Goal: Information Seeking & Learning: Learn about a topic

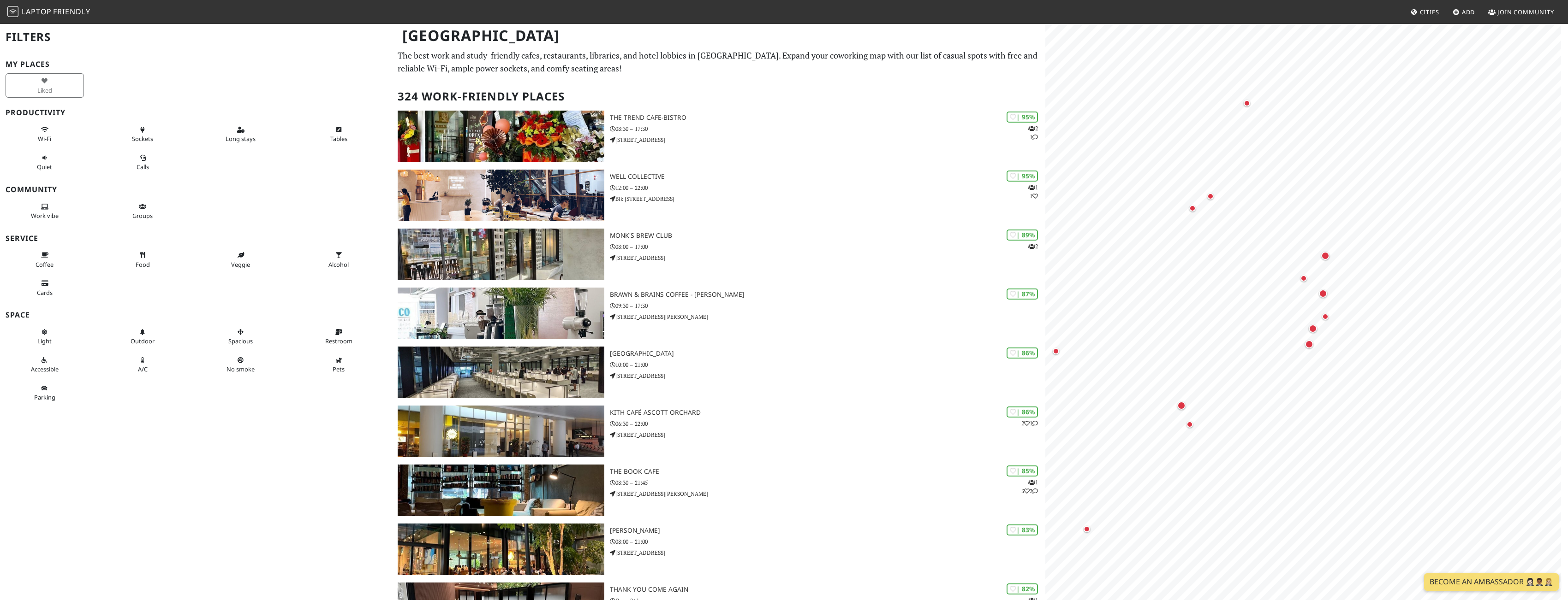
click at [203, 89] on div "Liked" at bounding box center [196, 85] width 392 height 28
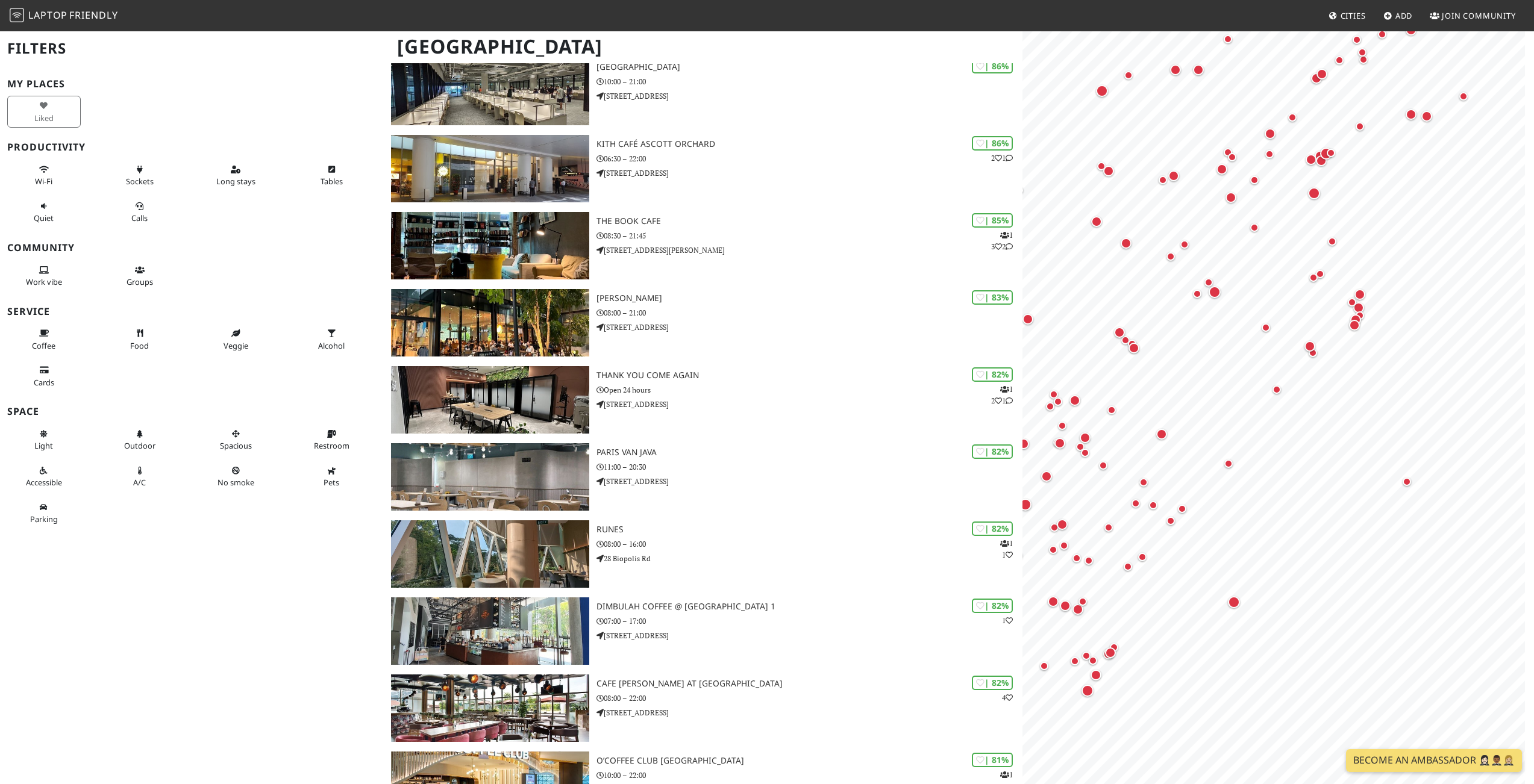
scroll to position [457, 0]
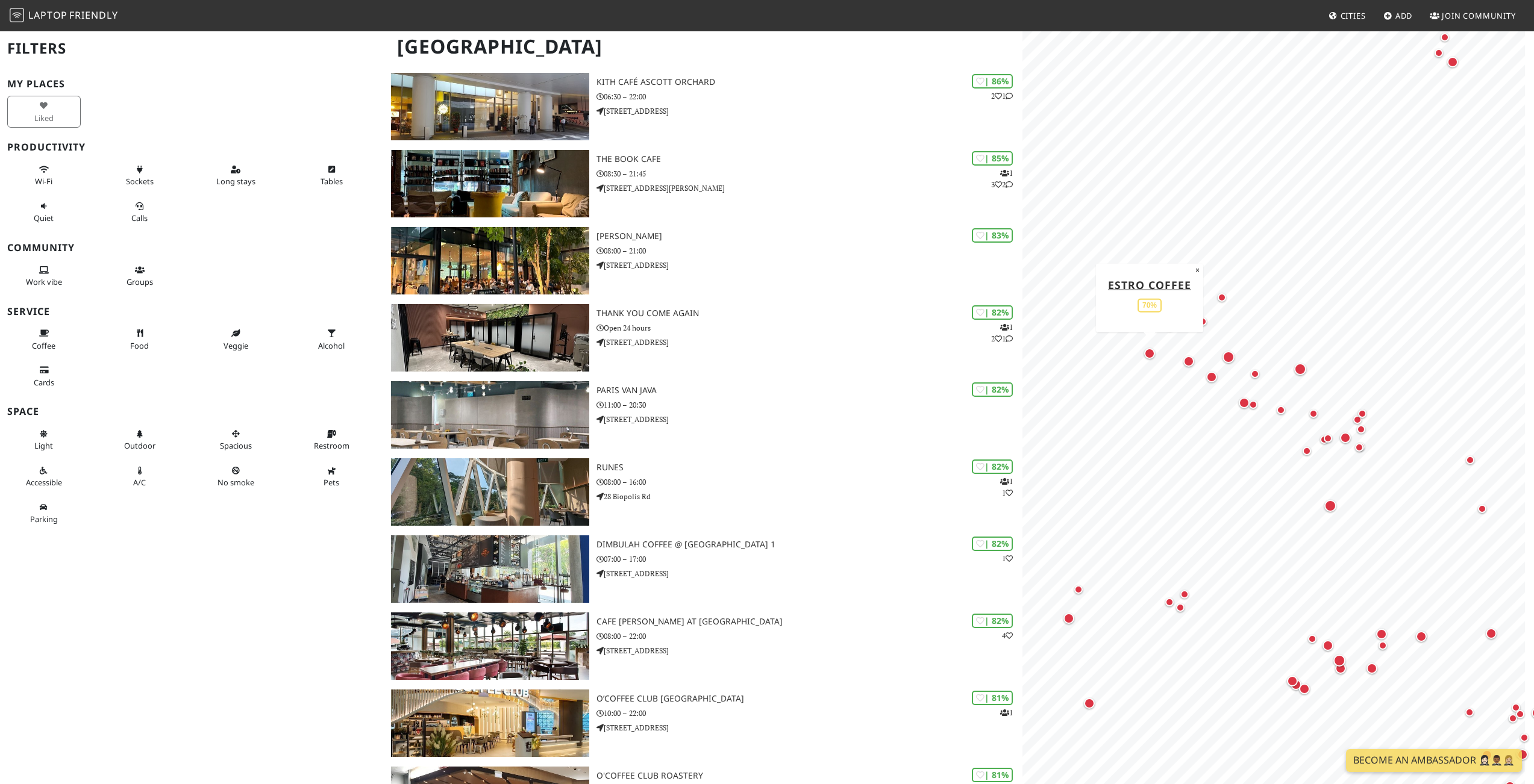
click at [1020, 355] on div "Map marker" at bounding box center [1149, 353] width 11 height 11
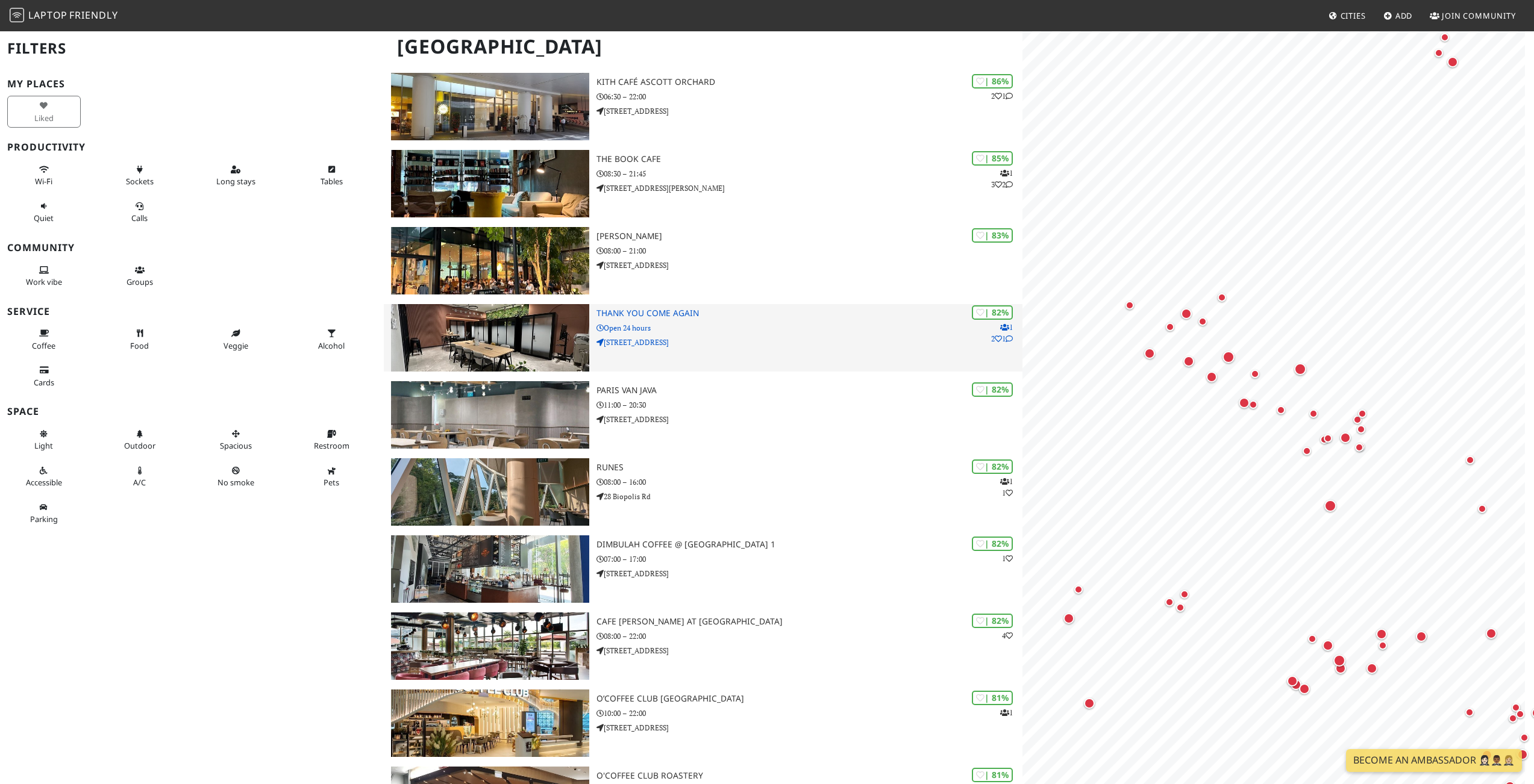
scroll to position [0, 0]
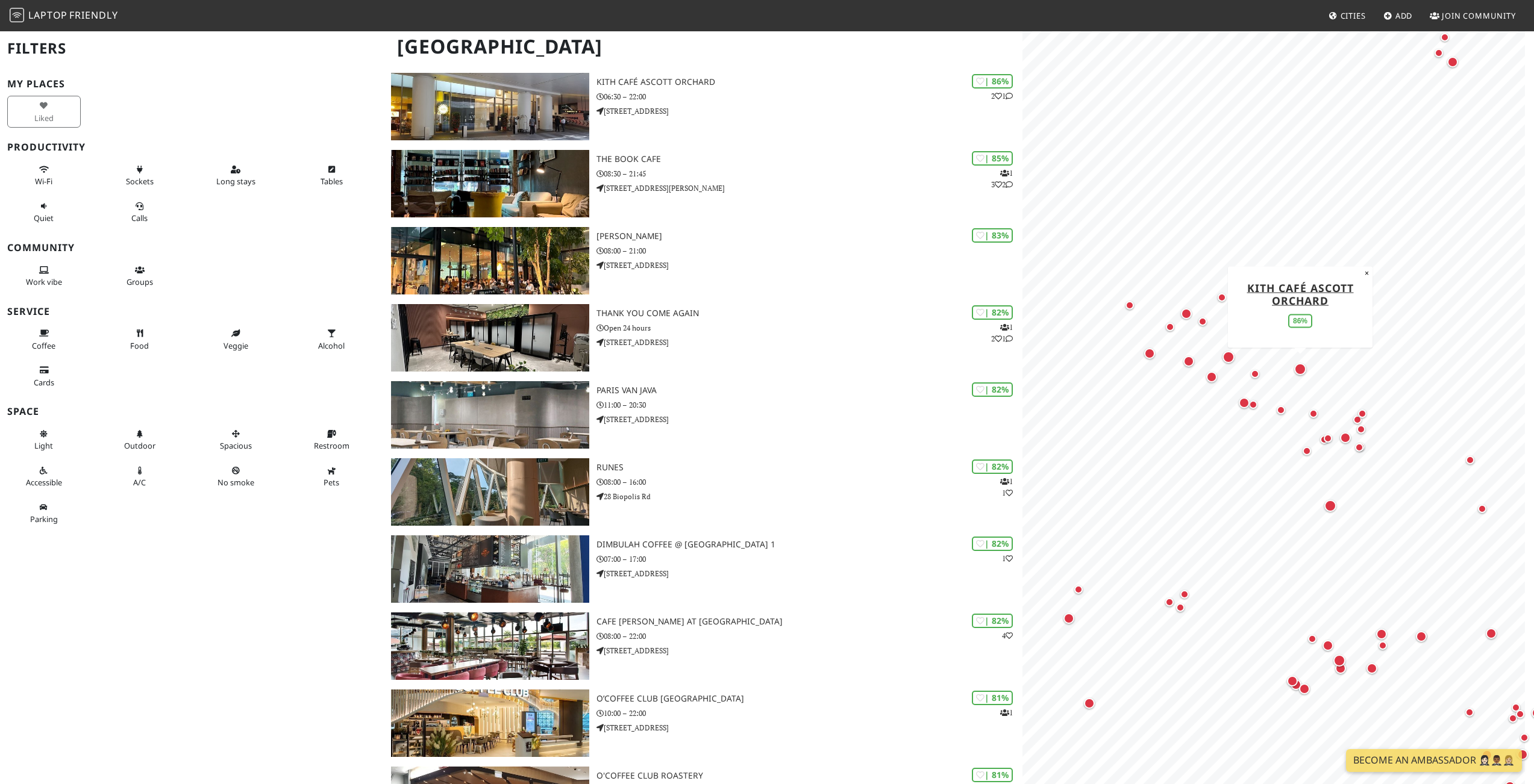
click at [1020, 365] on div "Map marker" at bounding box center [1300, 369] width 13 height 13
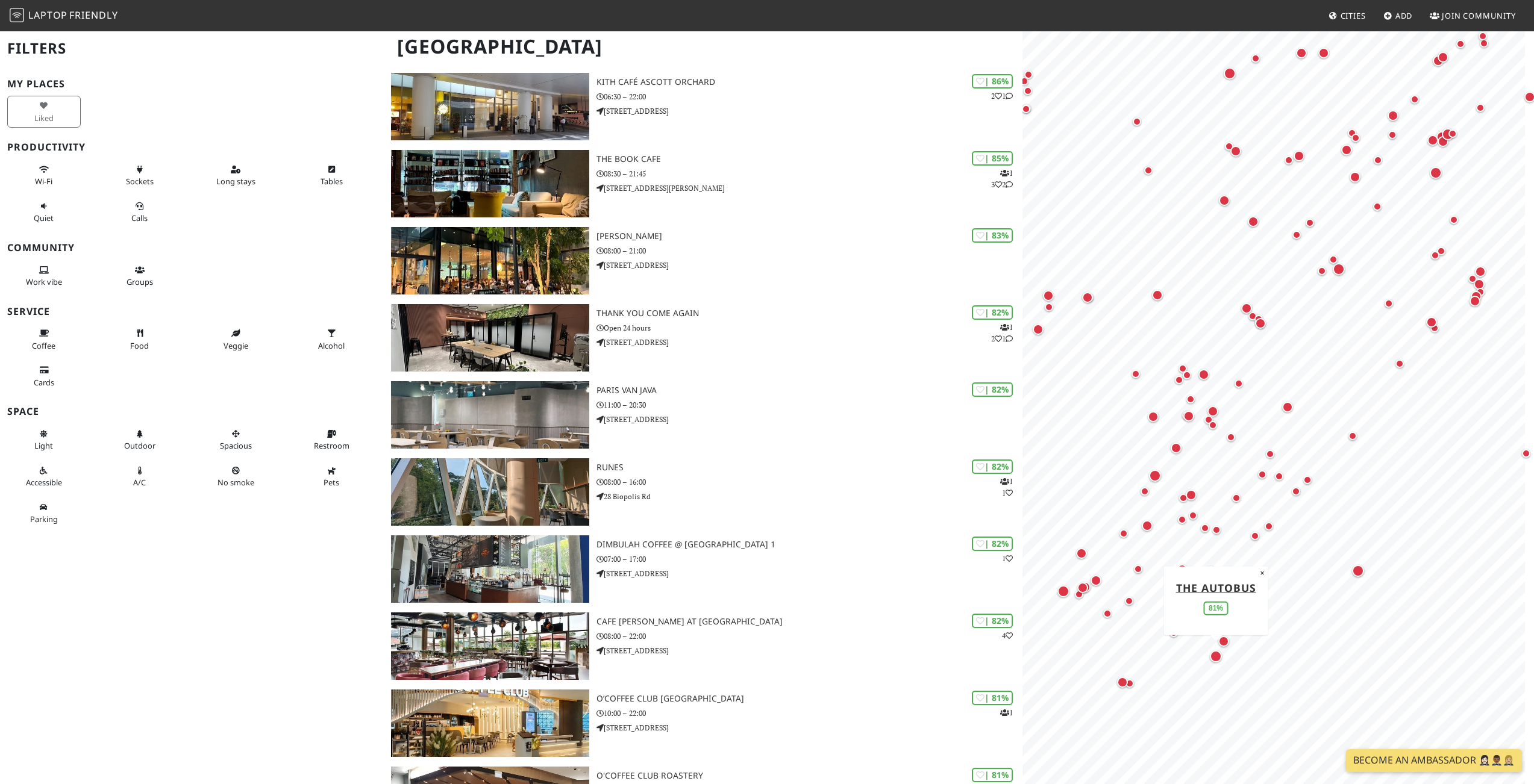
click at [1020, 657] on div "Map marker" at bounding box center [1215, 656] width 13 height 13
click at [1020, 591] on div "Map marker" at bounding box center [1063, 592] width 13 height 13
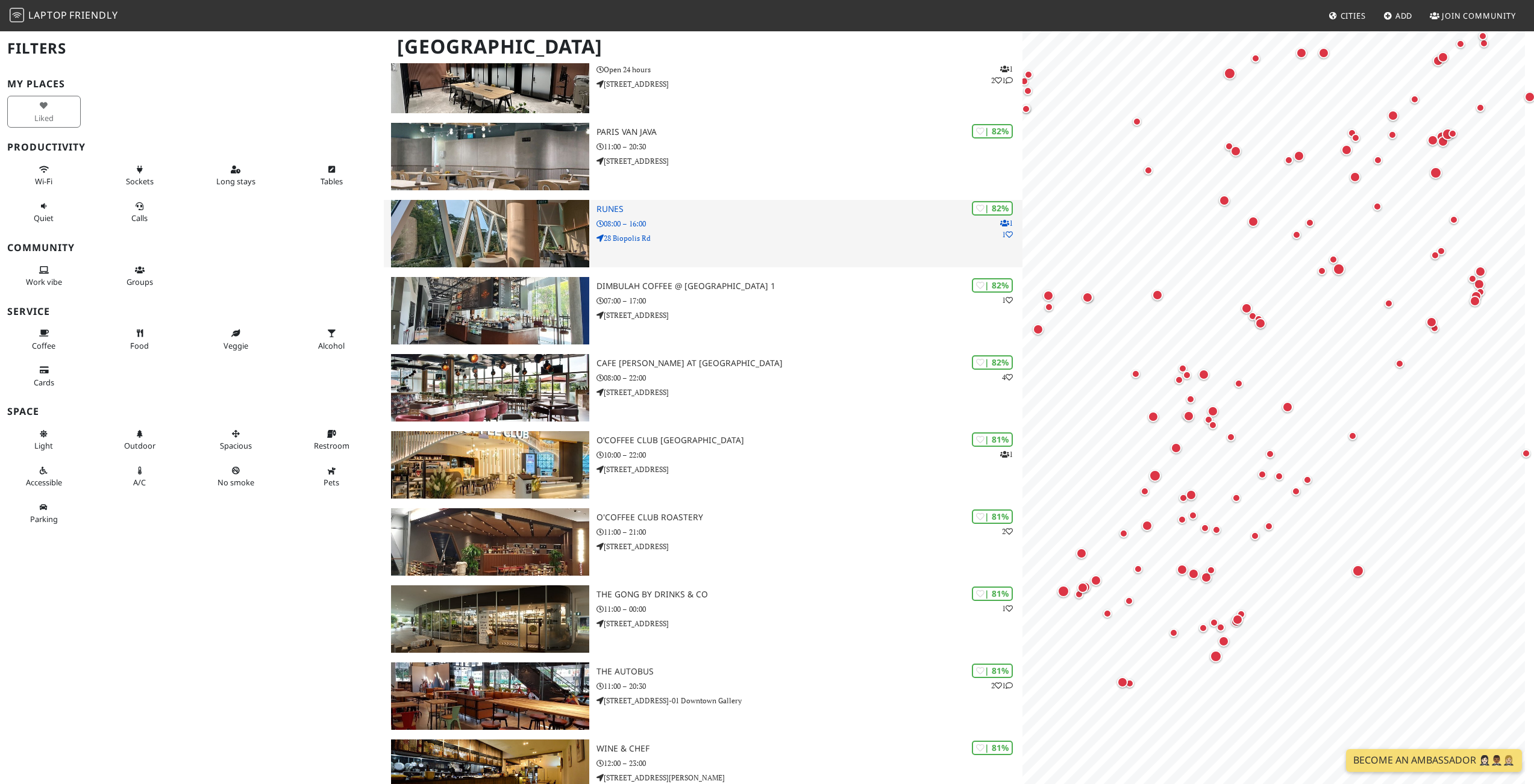
scroll to position [972, 0]
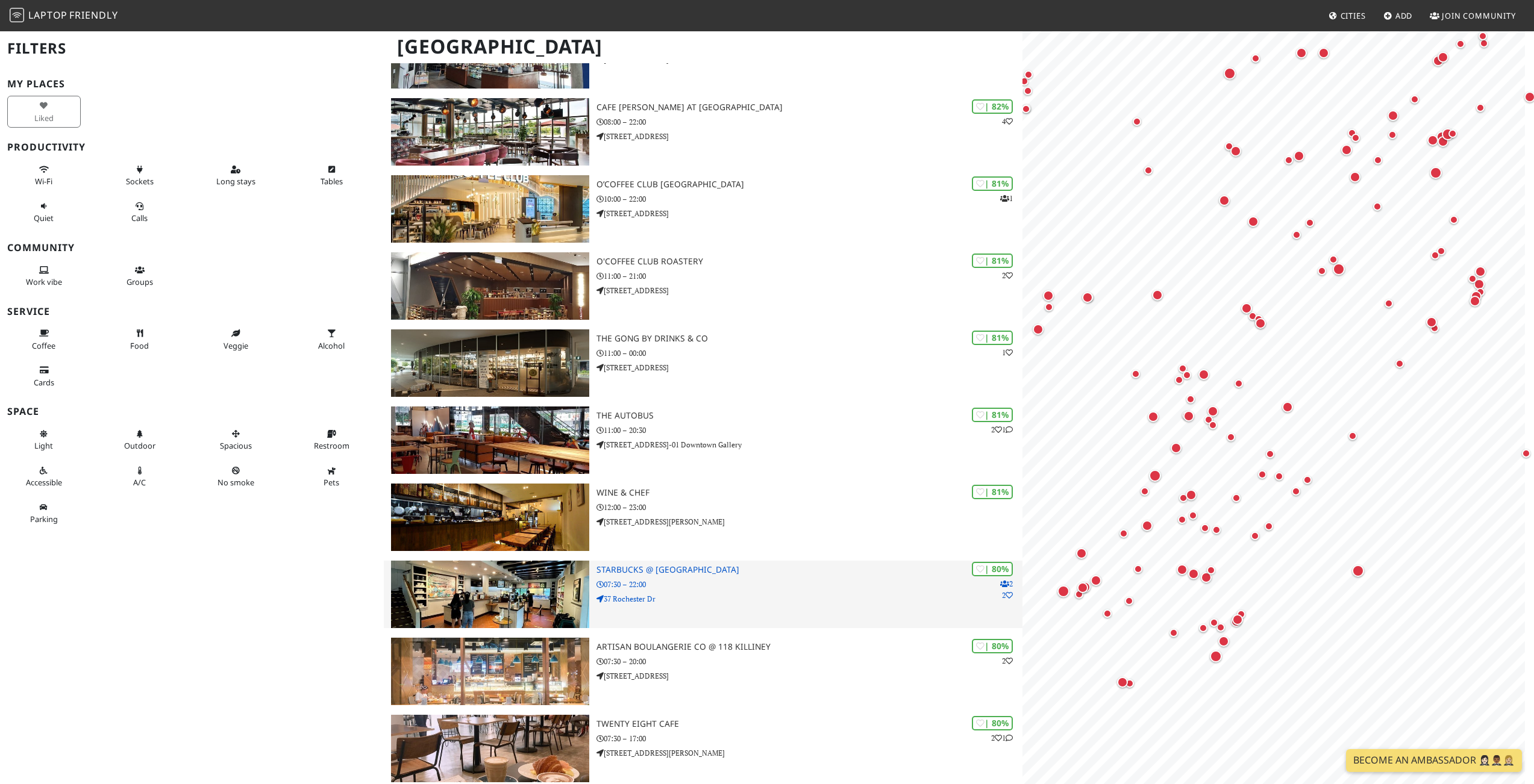
click at [710, 584] on p "07:30 – 22:00" at bounding box center [809, 585] width 426 height 12
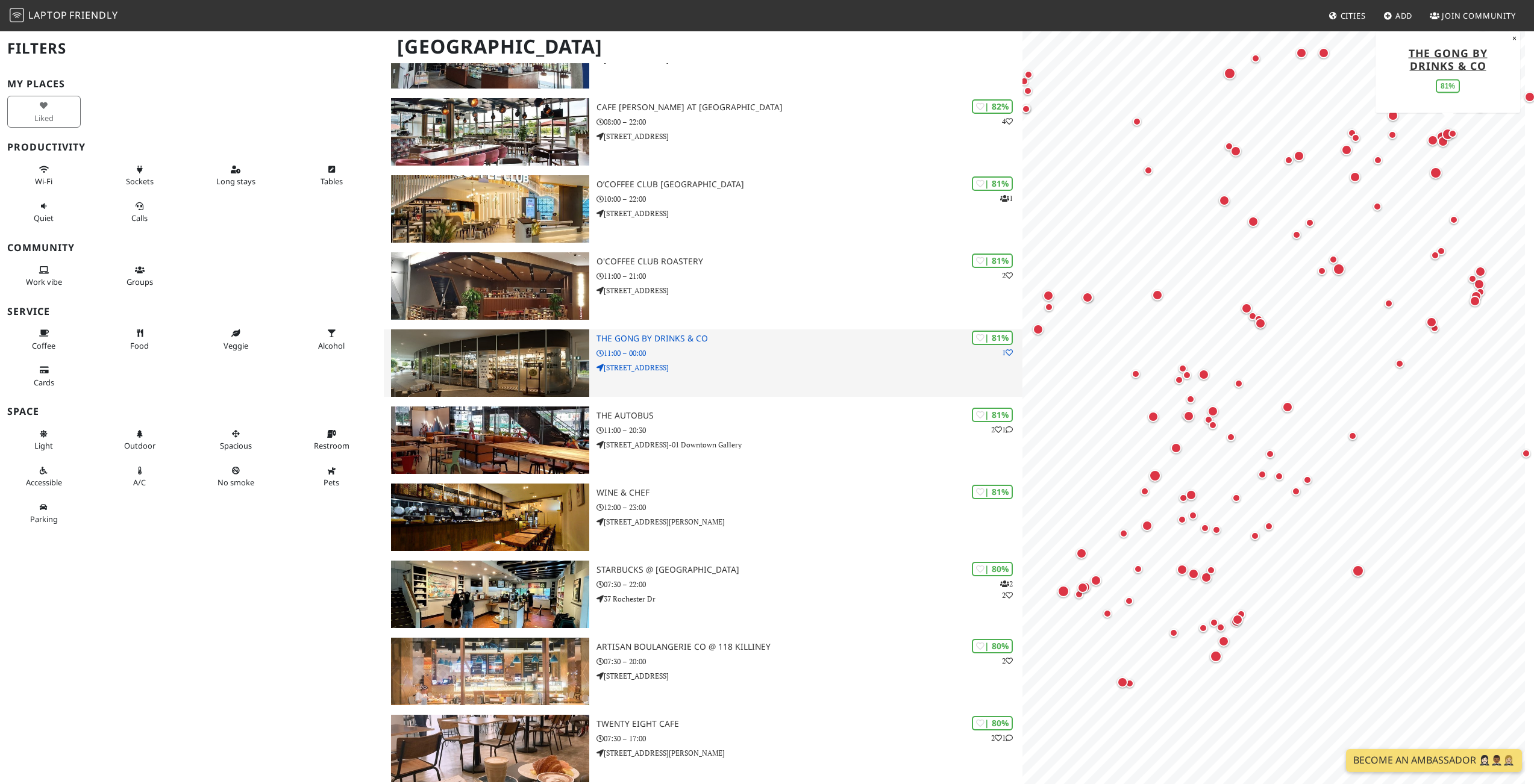
scroll to position [550, 0]
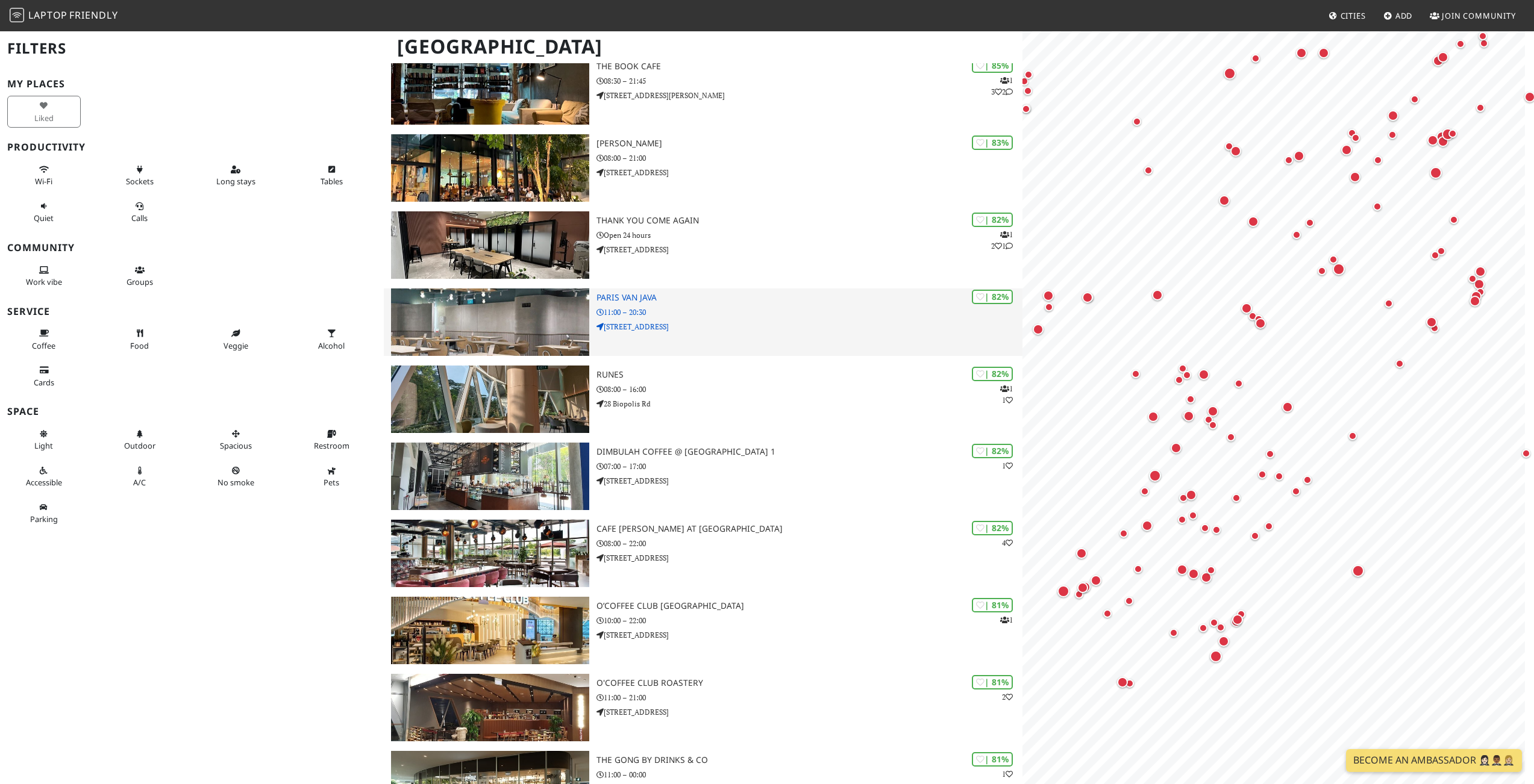
click at [807, 331] on p "[STREET_ADDRESS]" at bounding box center [809, 327] width 426 height 12
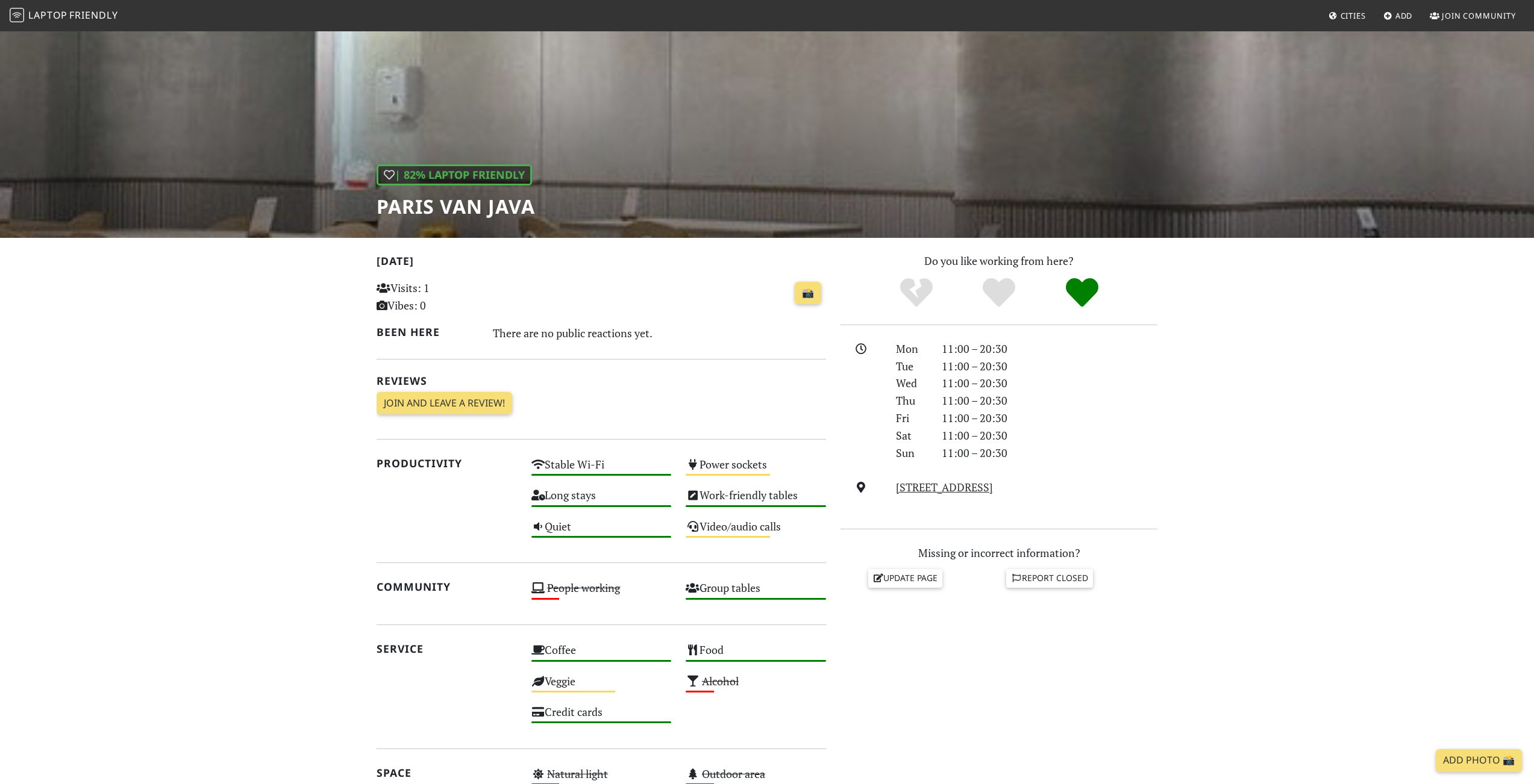
scroll to position [155, 0]
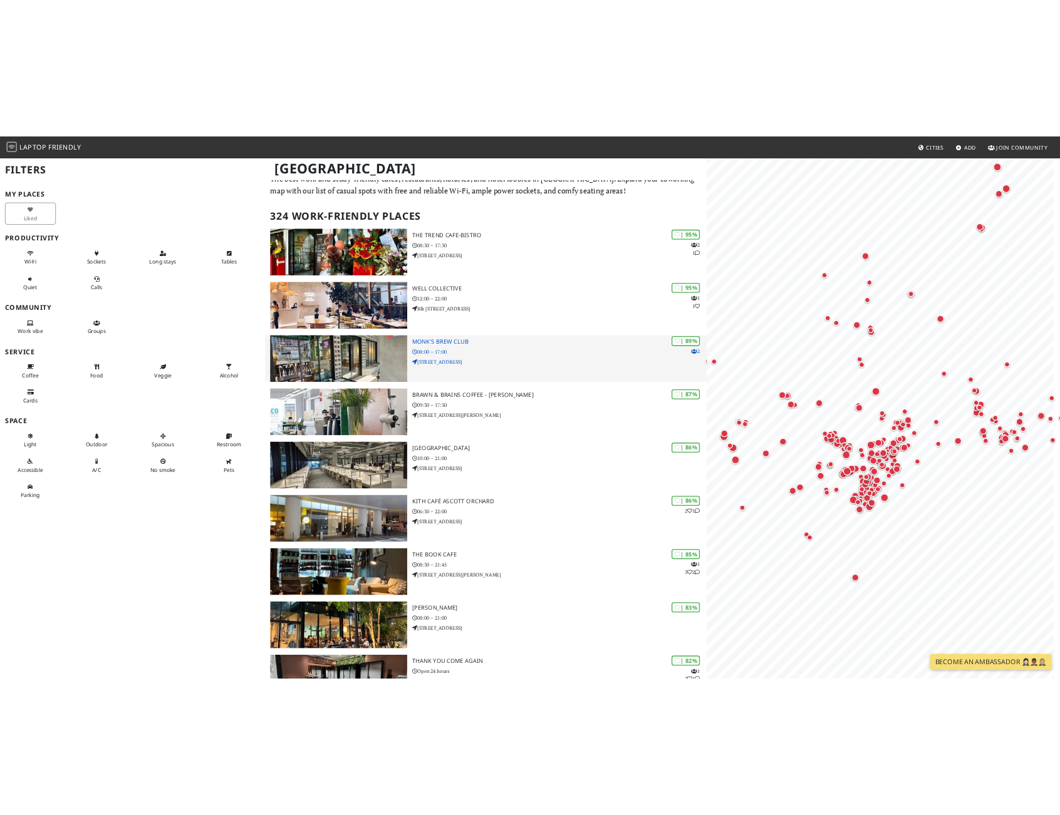
scroll to position [11, 0]
